Goal: Information Seeking & Learning: Learn about a topic

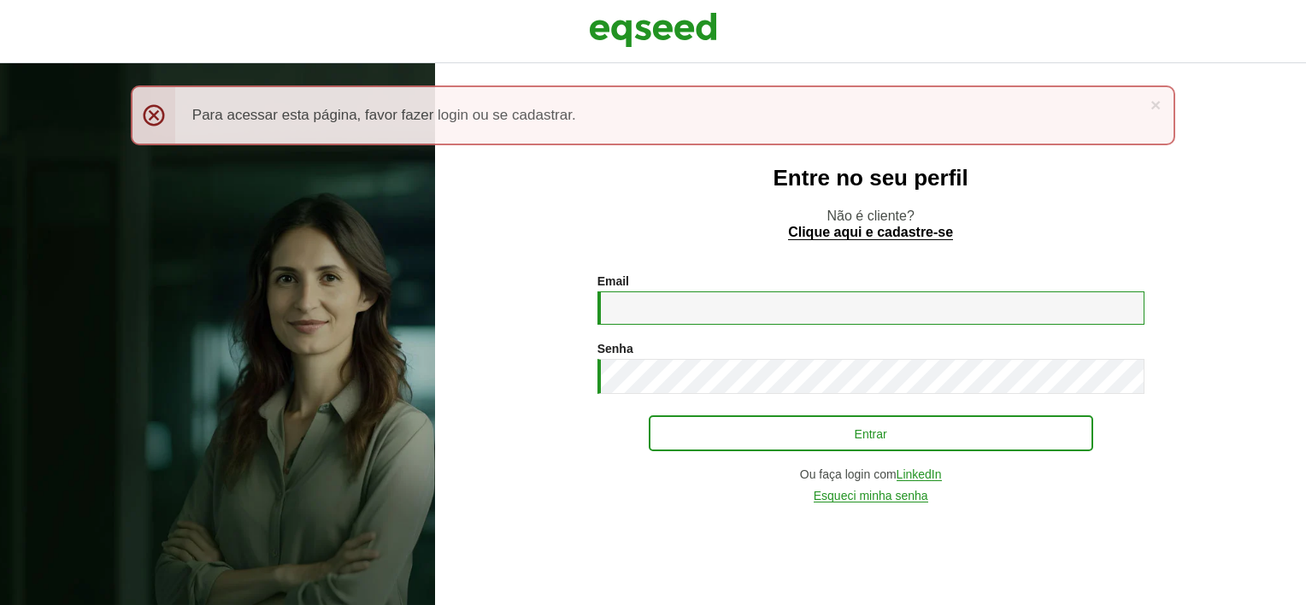
type input "**********"
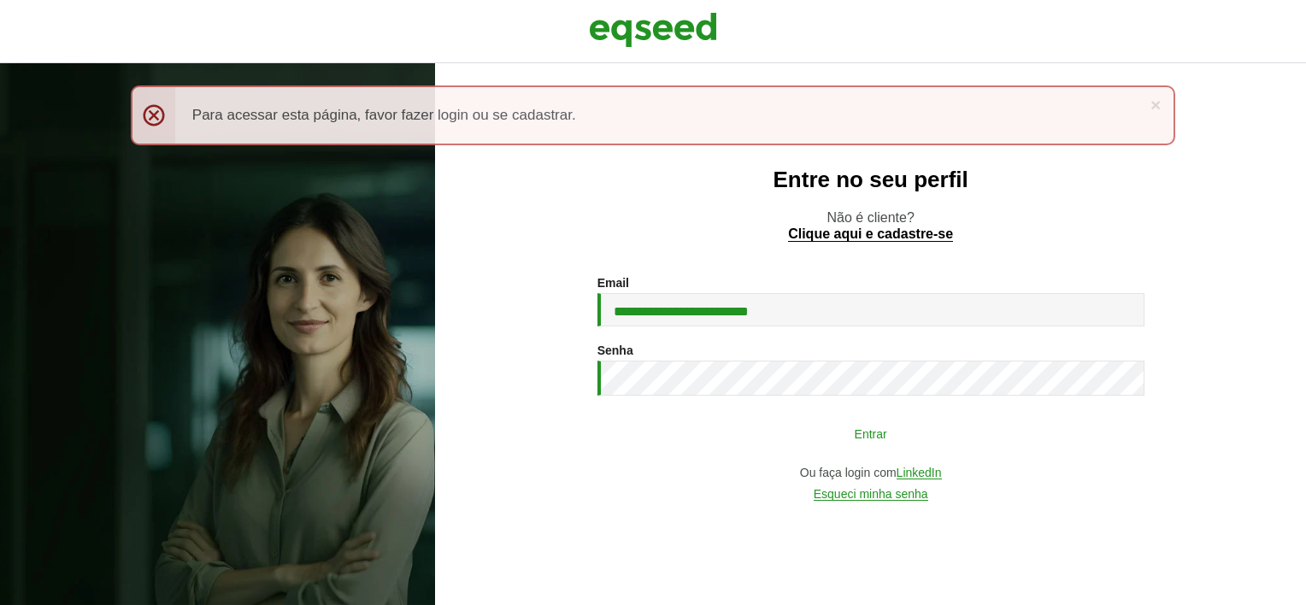
click at [914, 435] on button "Entrar" at bounding box center [871, 433] width 444 height 32
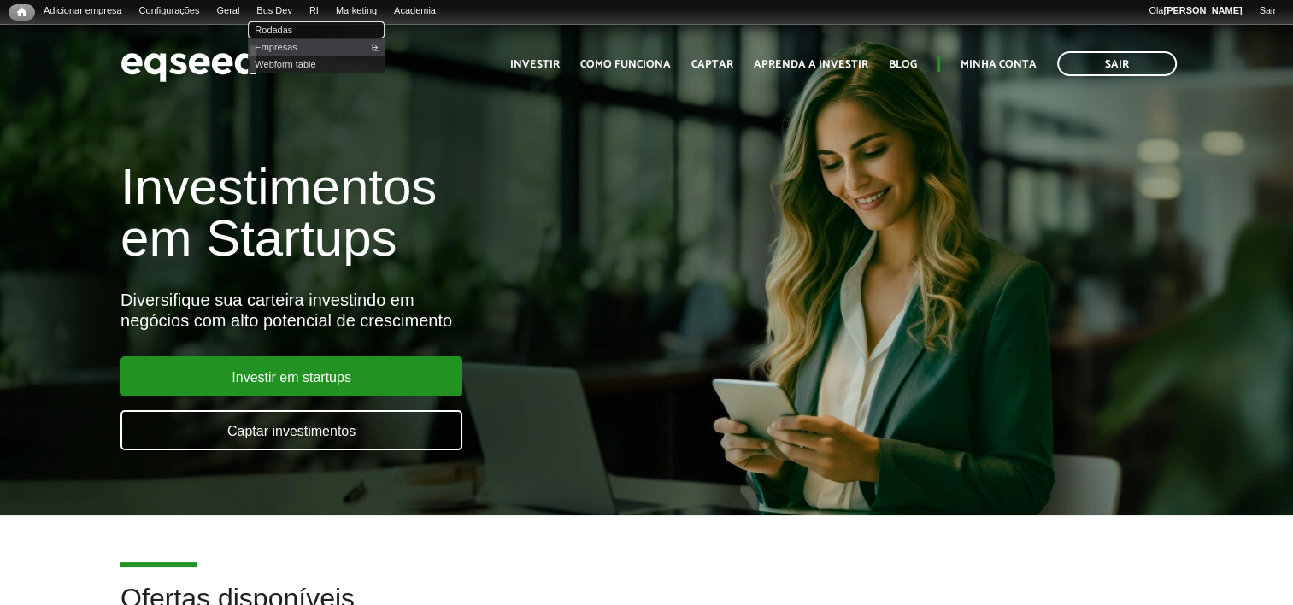
click at [308, 27] on link "Rodadas" at bounding box center [316, 29] width 137 height 17
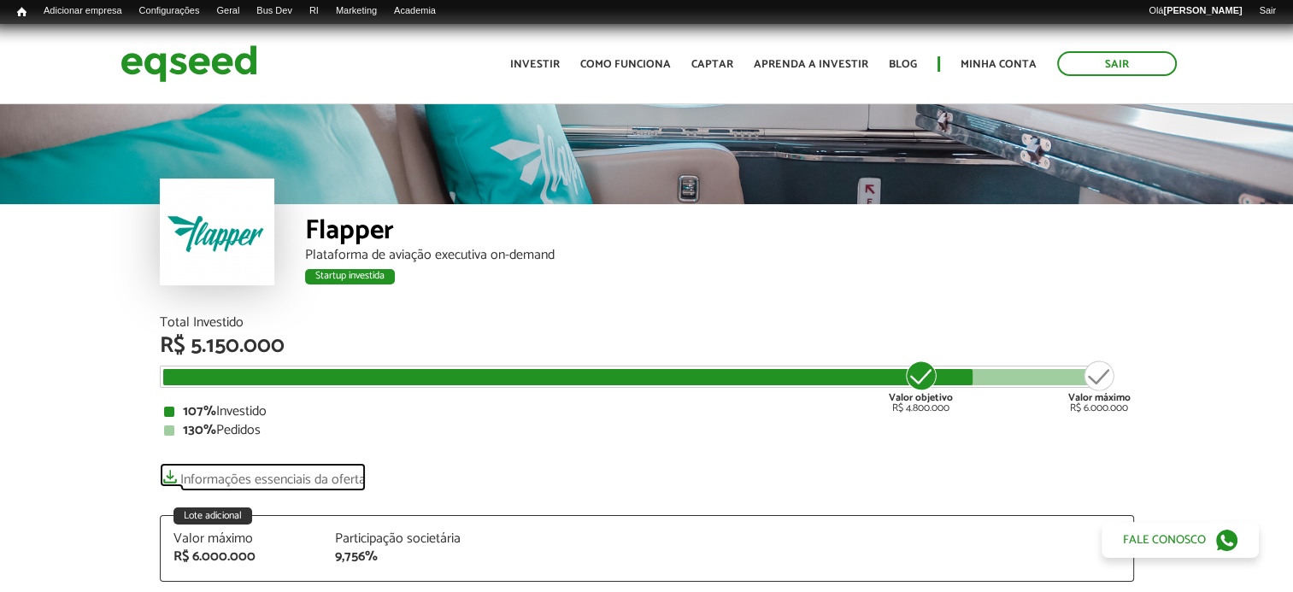
click at [318, 473] on link "Informações essenciais da oferta" at bounding box center [263, 475] width 206 height 24
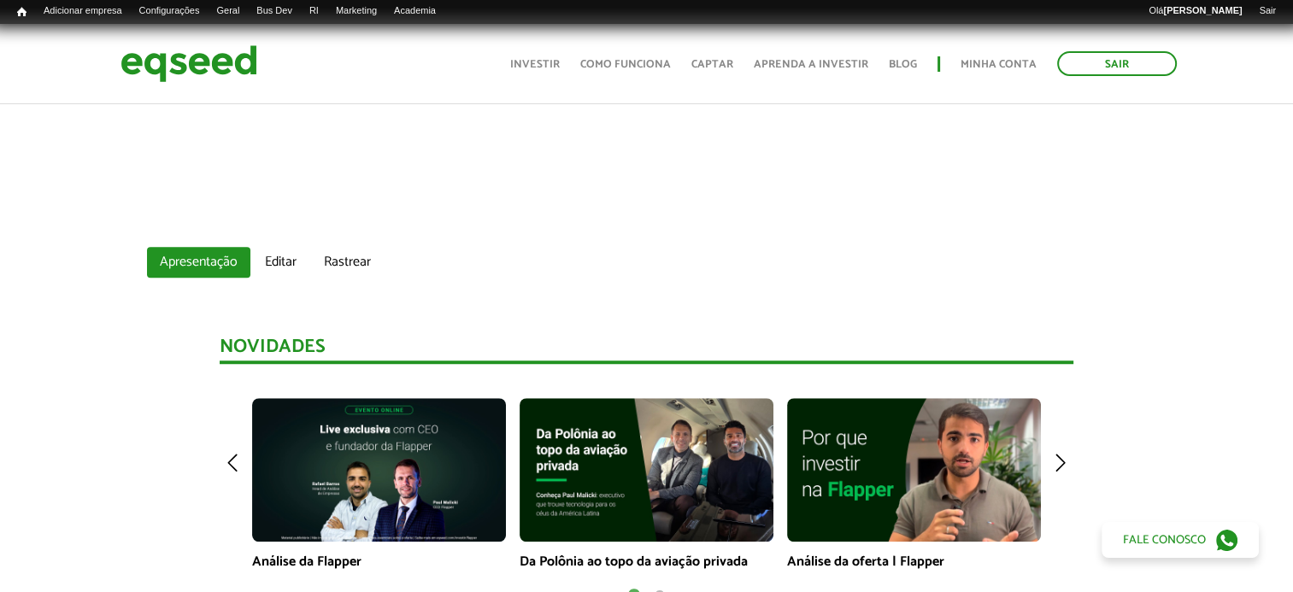
scroll to position [1282, 0]
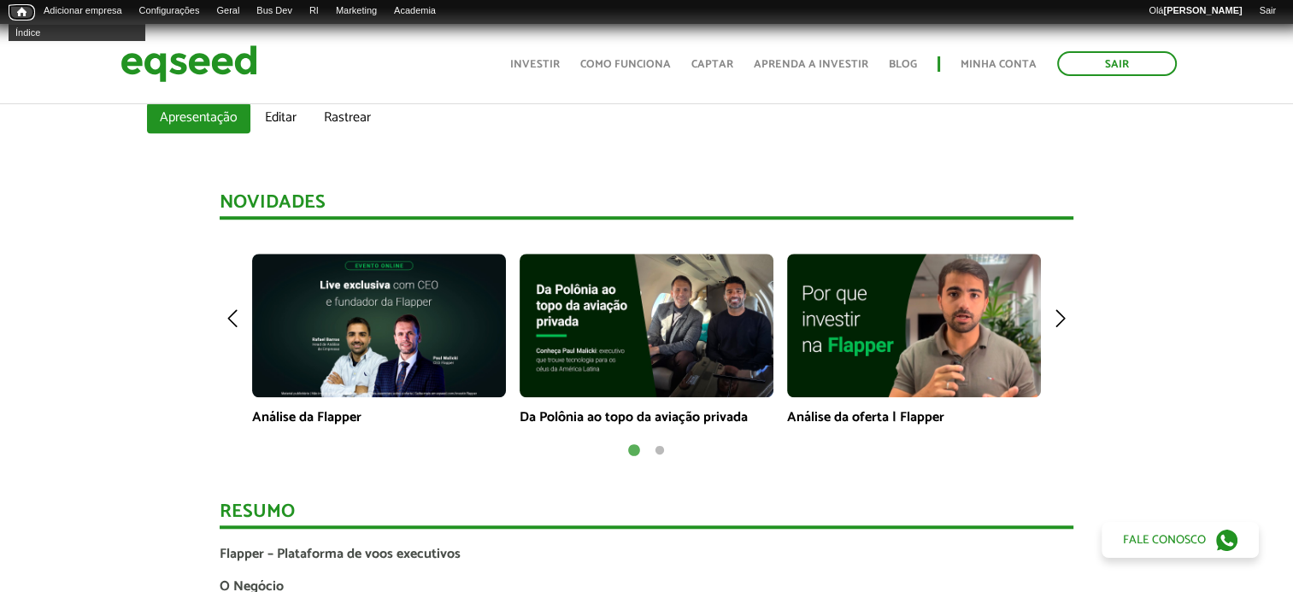
click at [15, 10] on link "Início" at bounding box center [22, 12] width 26 height 16
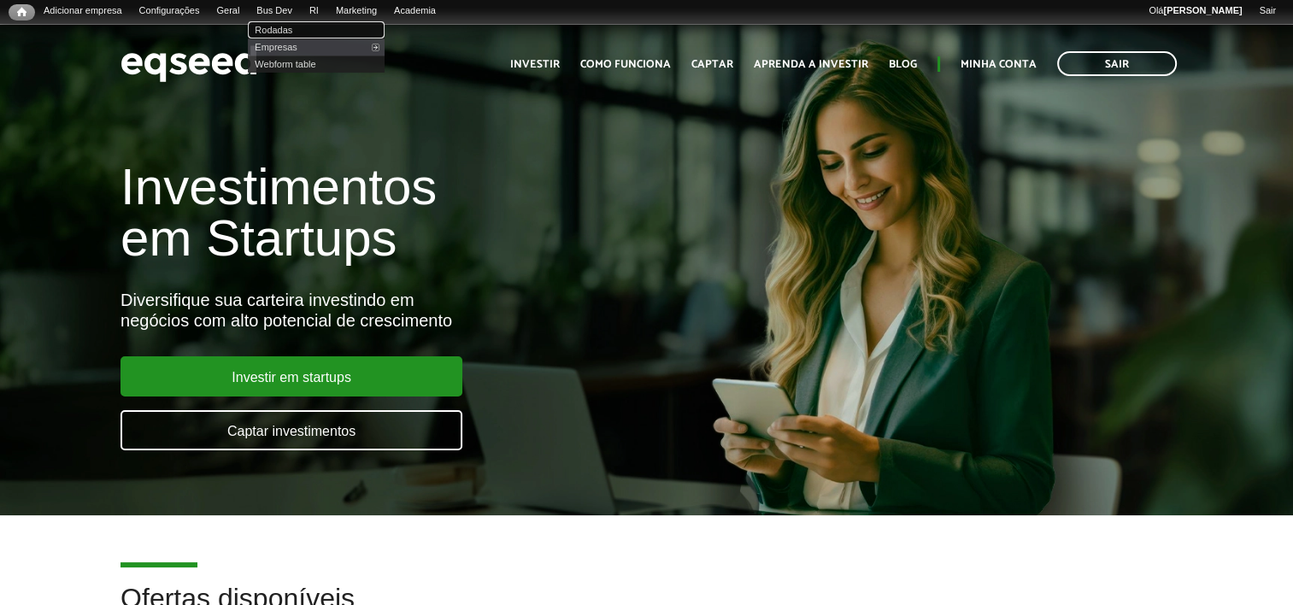
click at [299, 29] on link "Rodadas" at bounding box center [316, 29] width 137 height 17
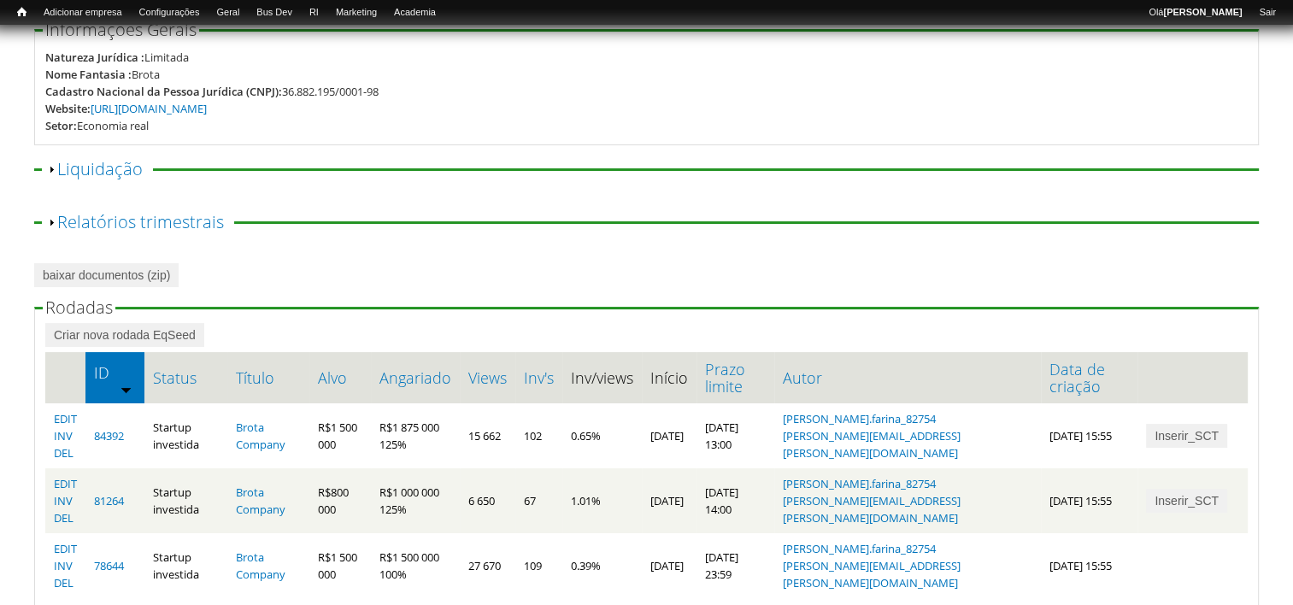
scroll to position [402, 0]
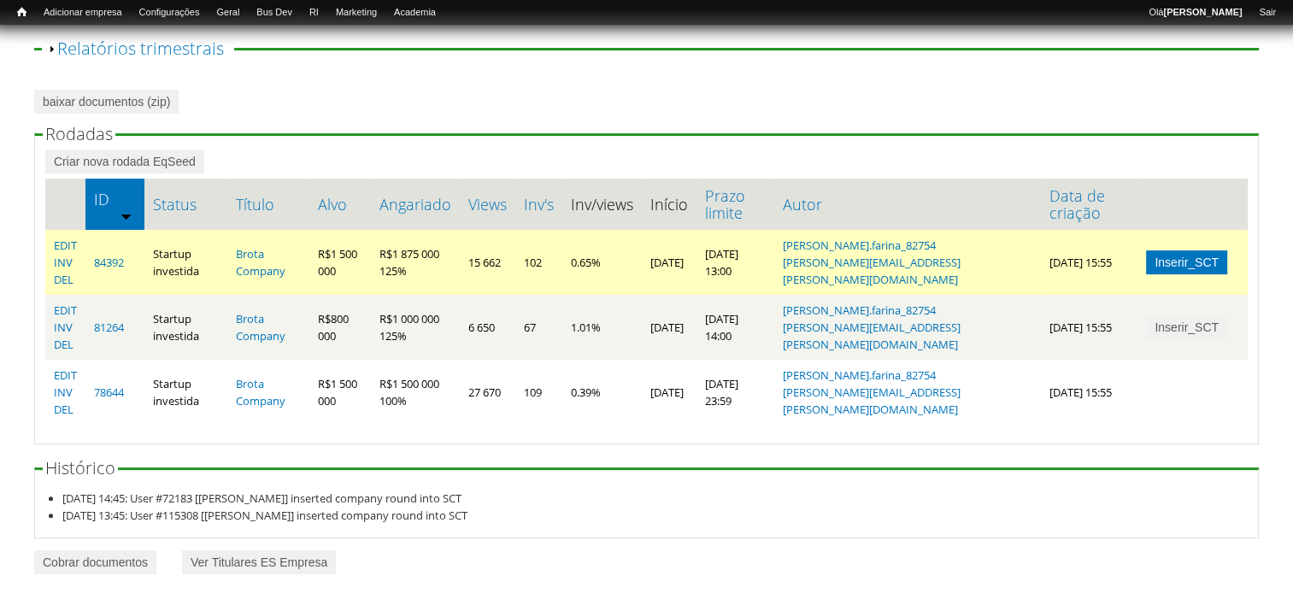
click at [1164, 264] on link "Inserir_SCT" at bounding box center [1186, 262] width 81 height 24
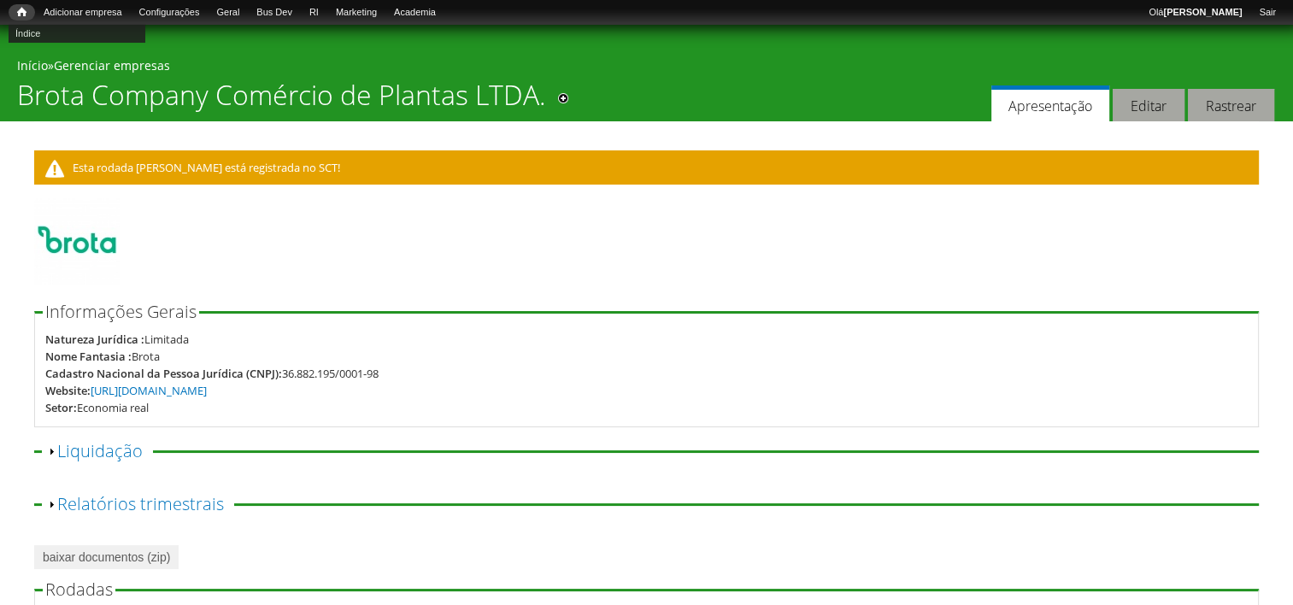
click at [21, 12] on span "Início" at bounding box center [21, 12] width 9 height 12
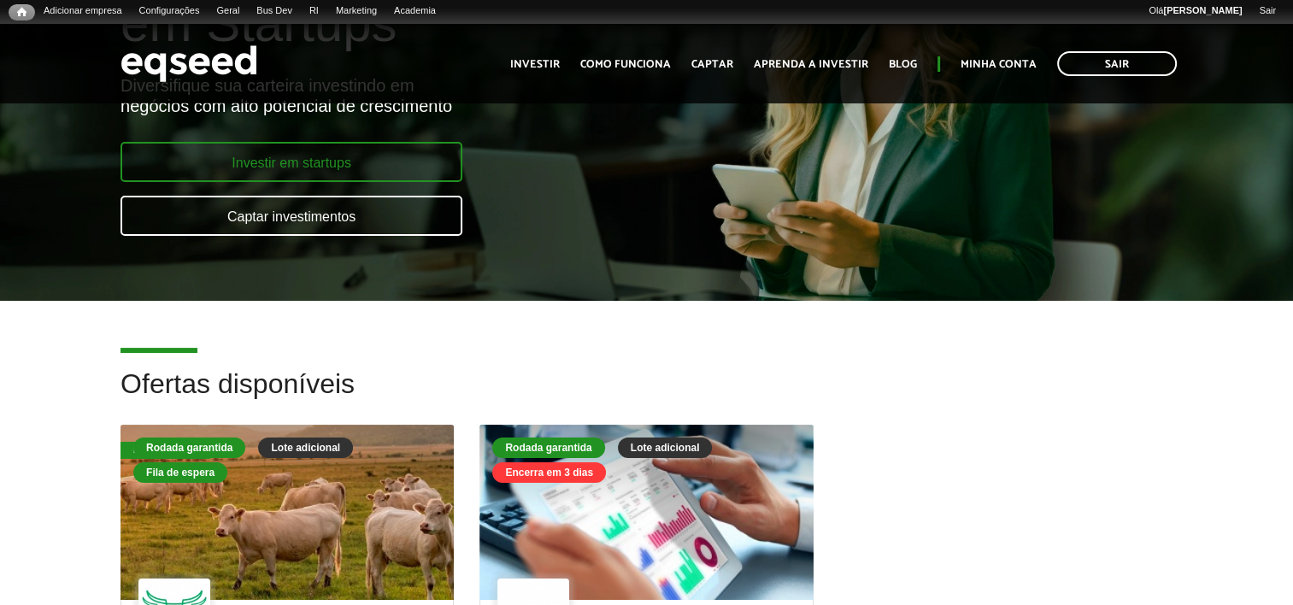
scroll to position [256, 0]
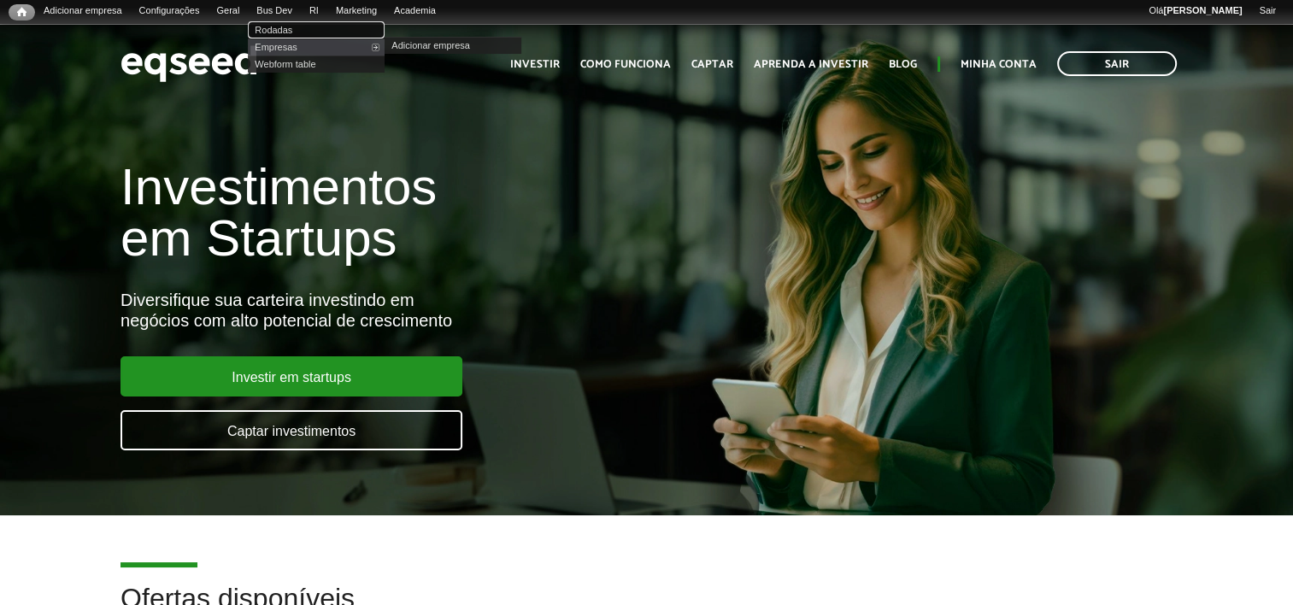
click at [296, 29] on link "Rodadas" at bounding box center [316, 29] width 137 height 17
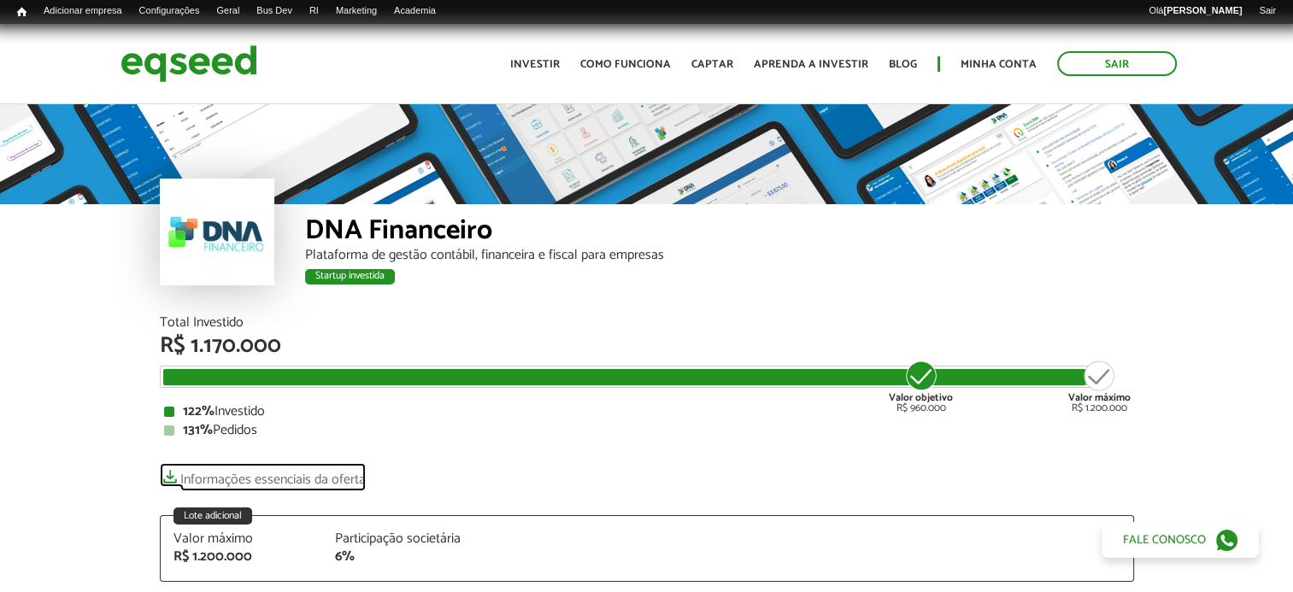
click at [263, 478] on link "Informações essenciais da oferta" at bounding box center [263, 475] width 206 height 24
click at [313, 481] on link "Informações essenciais da oferta" at bounding box center [263, 475] width 206 height 24
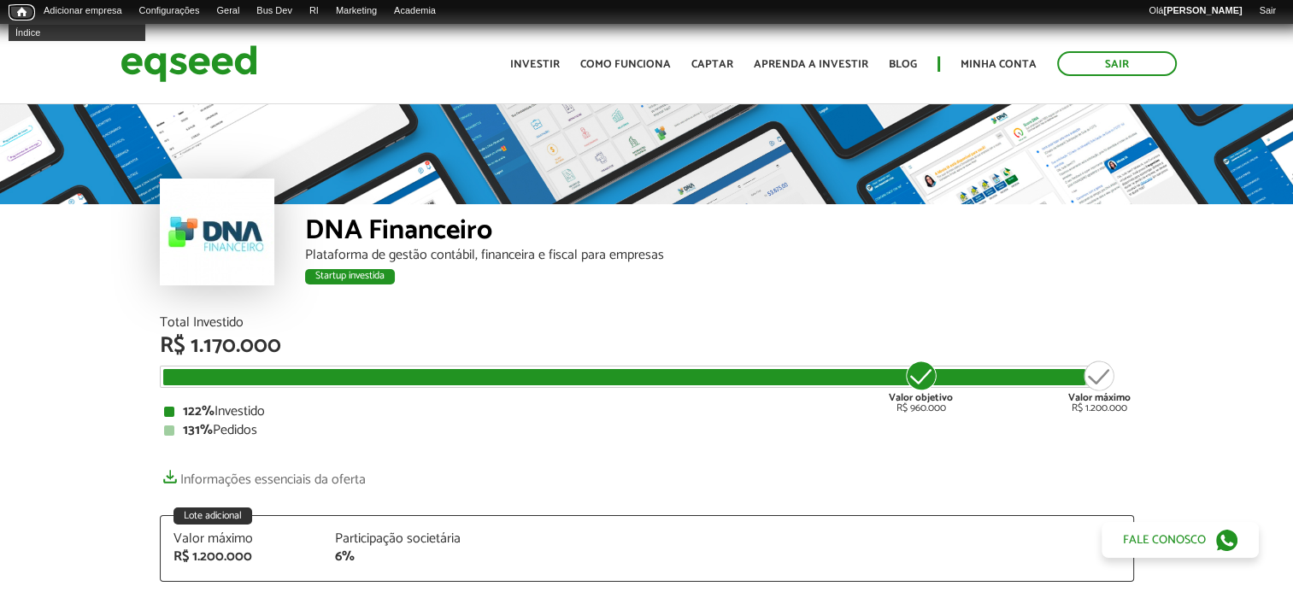
click at [23, 9] on span "Início" at bounding box center [21, 12] width 9 height 12
